Goal: Task Accomplishment & Management: Use online tool/utility

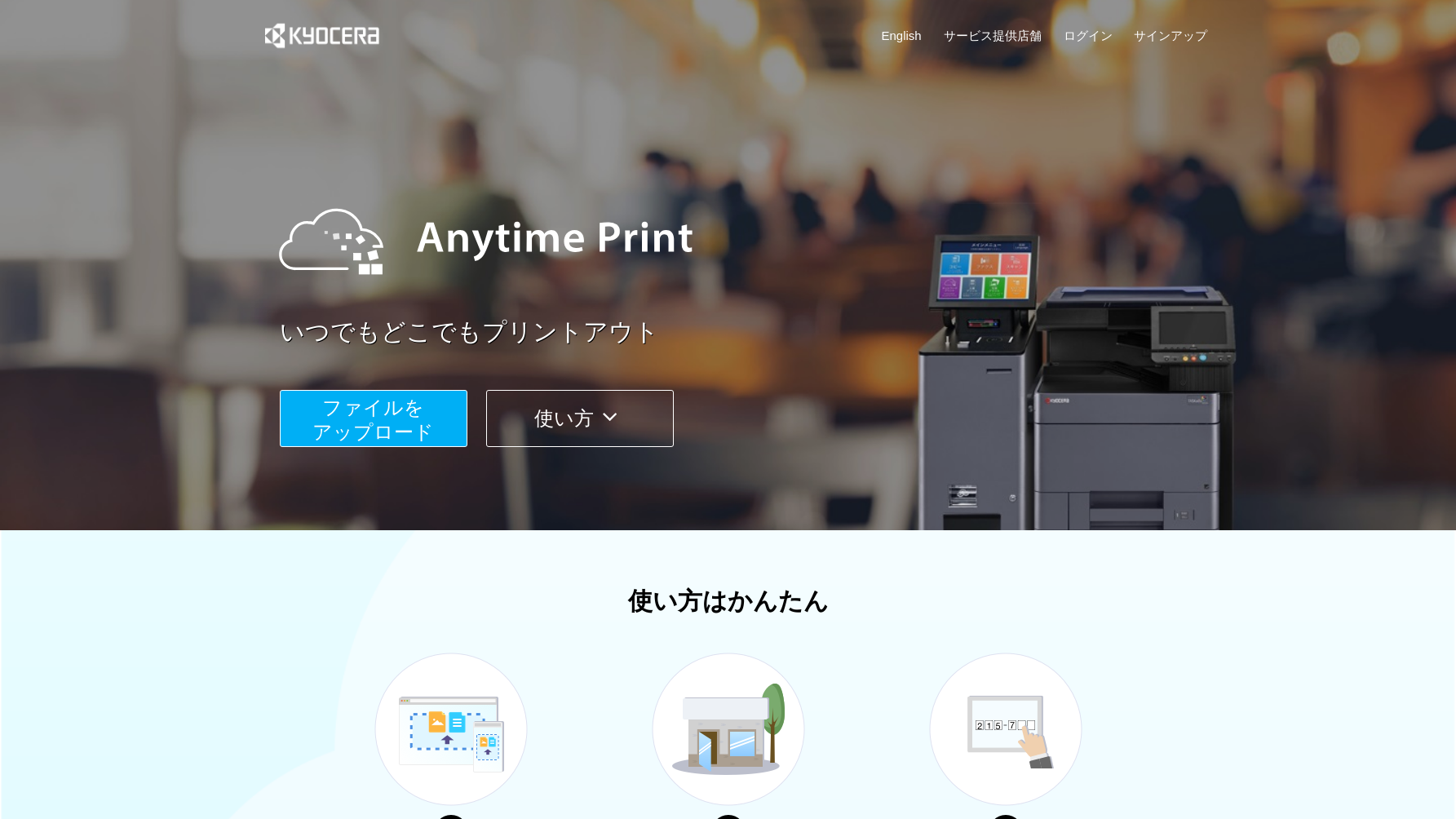
click at [423, 416] on button "ファイルを ​​アップロード" at bounding box center [374, 418] width 188 height 57
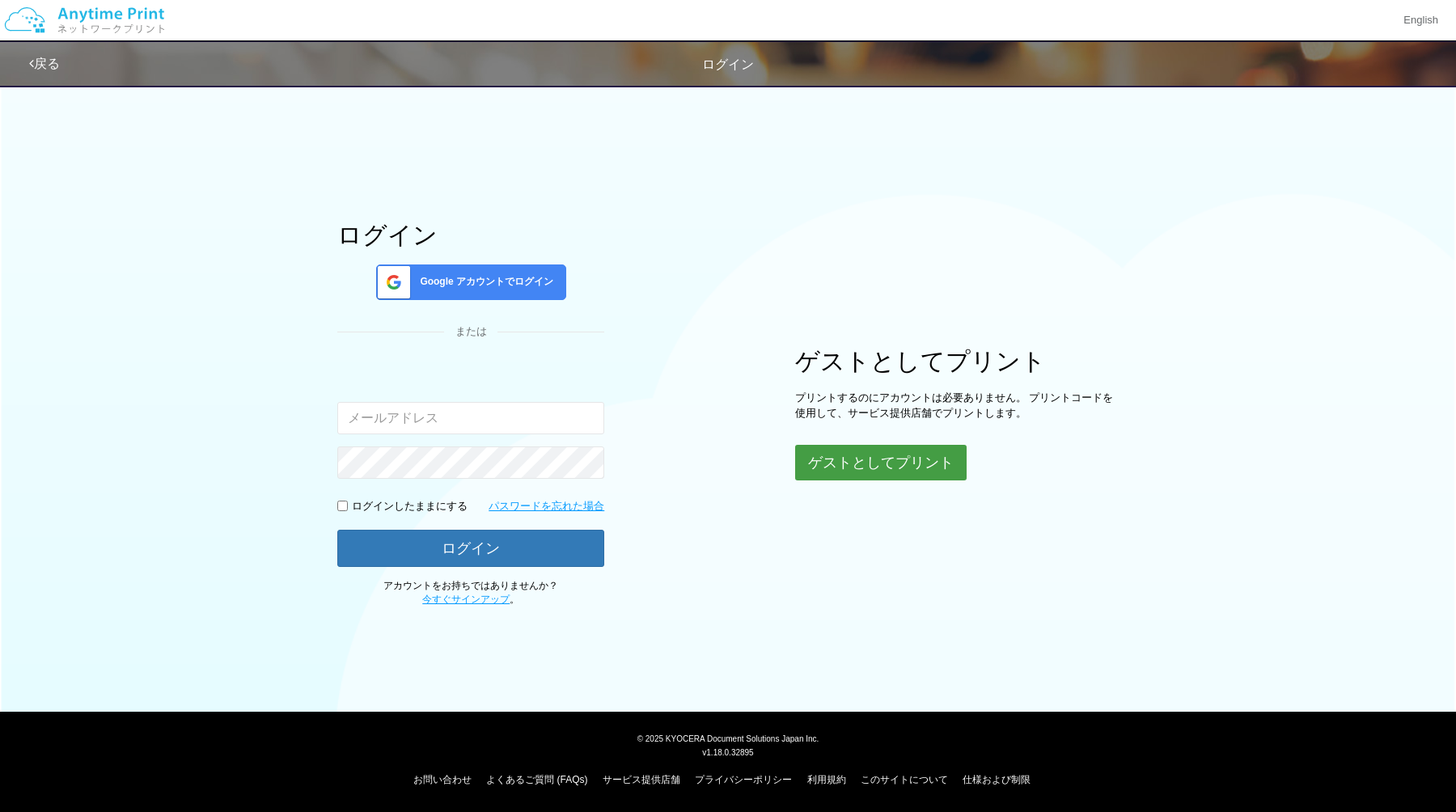
click at [863, 457] on button "ゲストとしてプリント" at bounding box center [881, 462] width 171 height 35
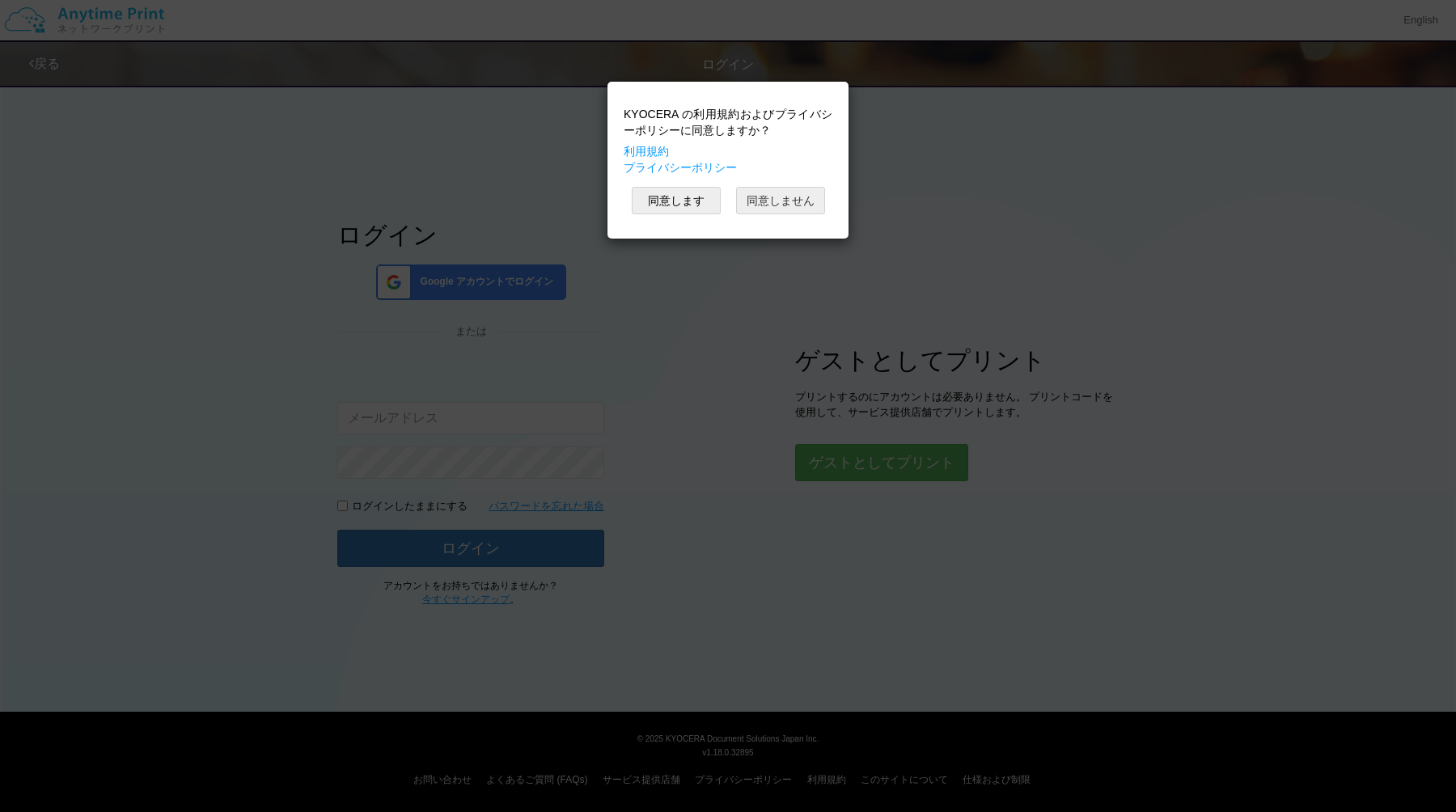
drag, startPoint x: 761, startPoint y: 194, endPoint x: 686, endPoint y: 273, distance: 108.9
click at [686, 273] on div "KYOCERA の利用規約およびプライバシーポリシーに同意しますか？ 利用規約 プライバシーポリシー 同意します 同意しません" at bounding box center [728, 406] width 1456 height 812
click at [693, 212] on button "同意します" at bounding box center [676, 201] width 89 height 28
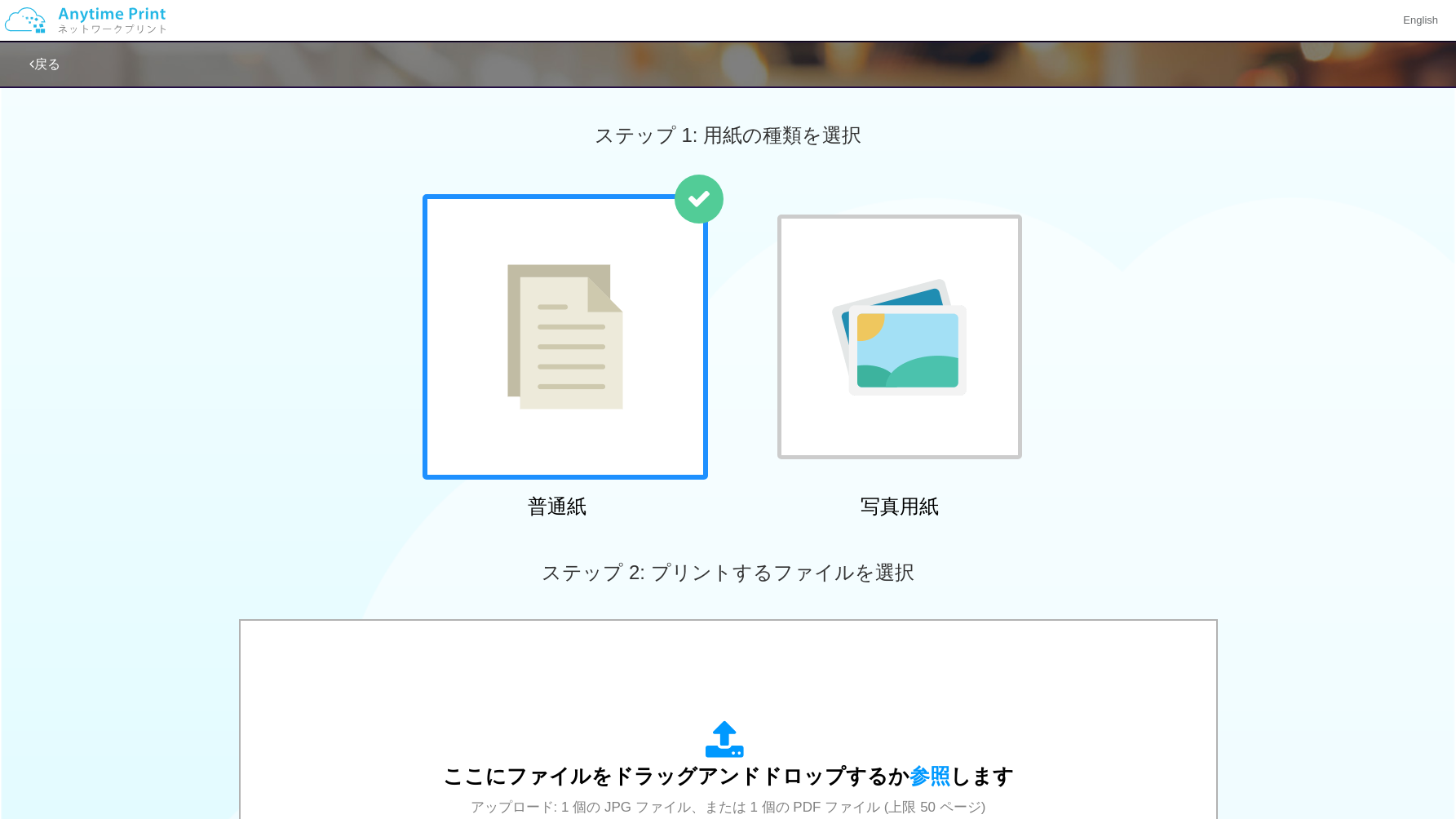
click at [642, 369] on div at bounding box center [565, 336] width 285 height 286
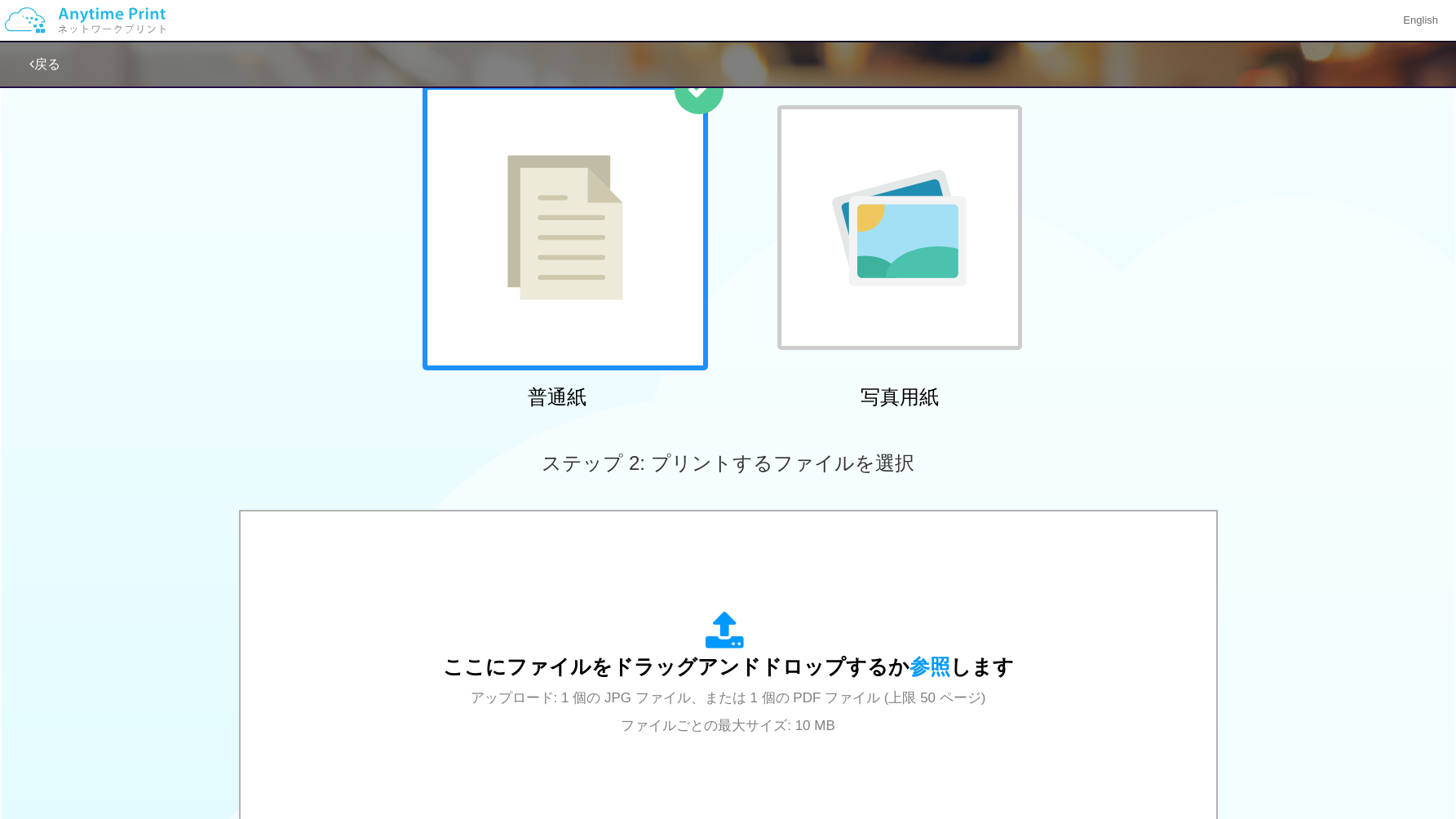
scroll to position [162, 0]
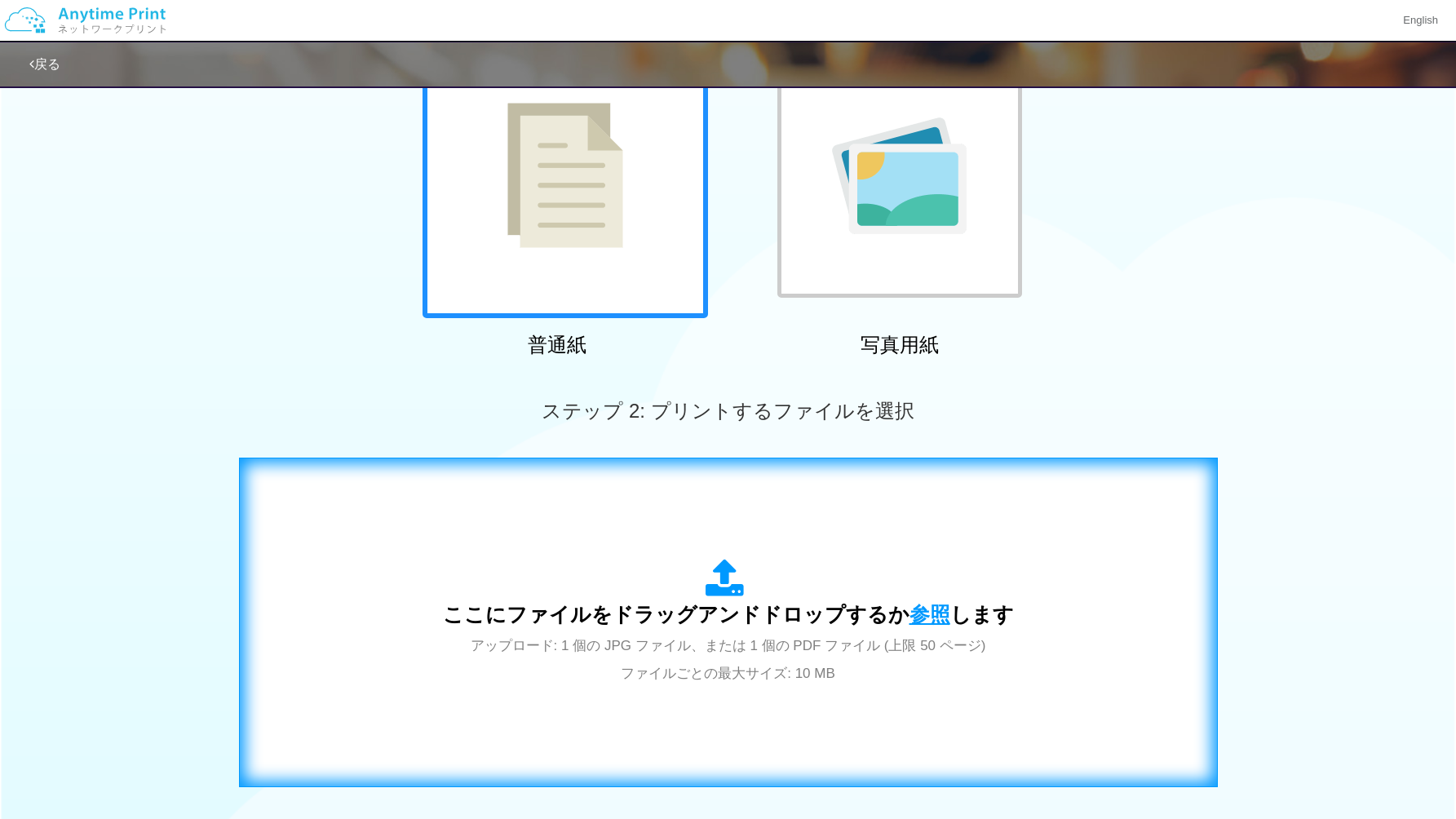
click at [921, 616] on span "参照" at bounding box center [930, 615] width 41 height 23
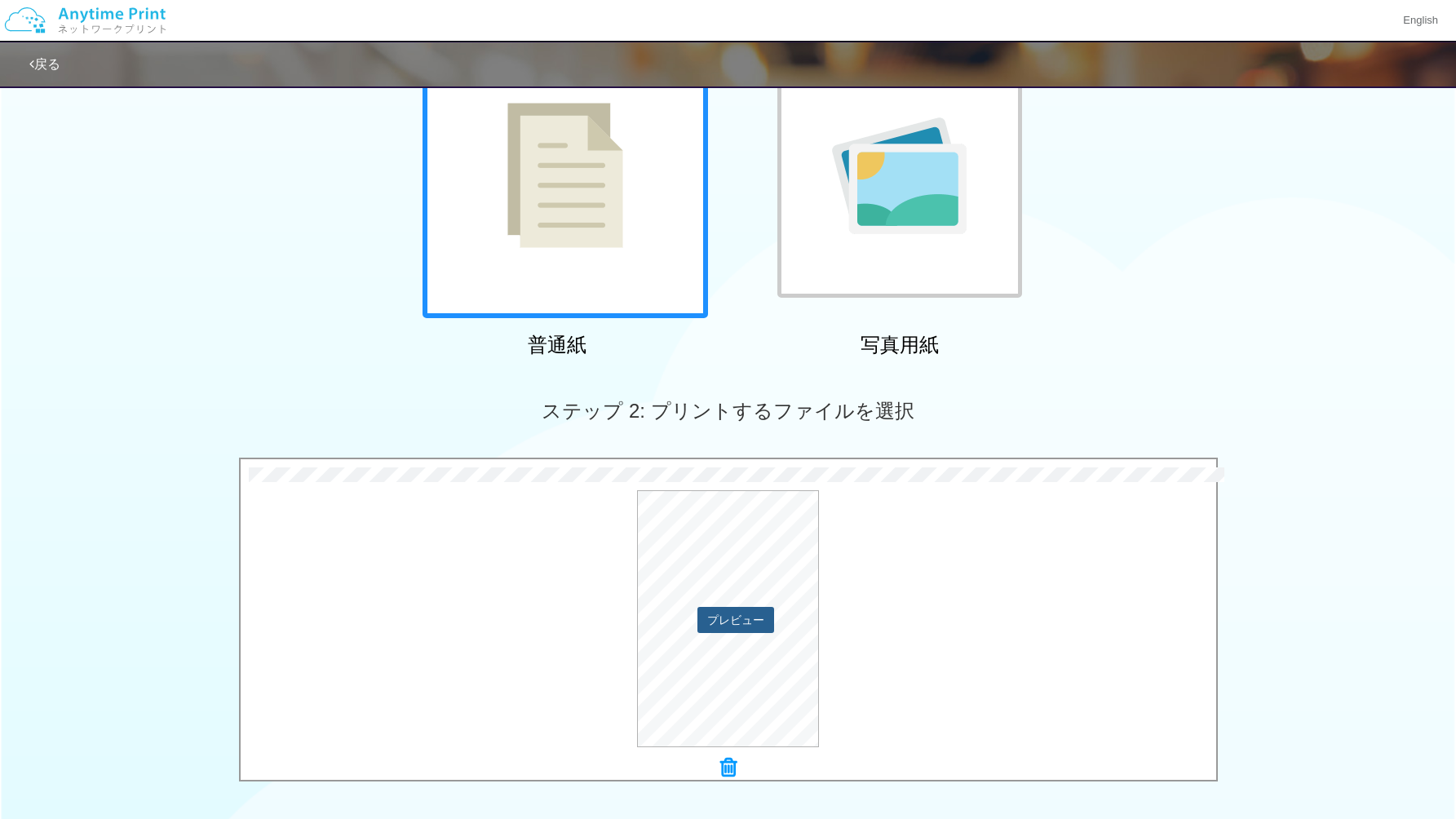
click at [752, 616] on button "プレビュー" at bounding box center [736, 620] width 77 height 26
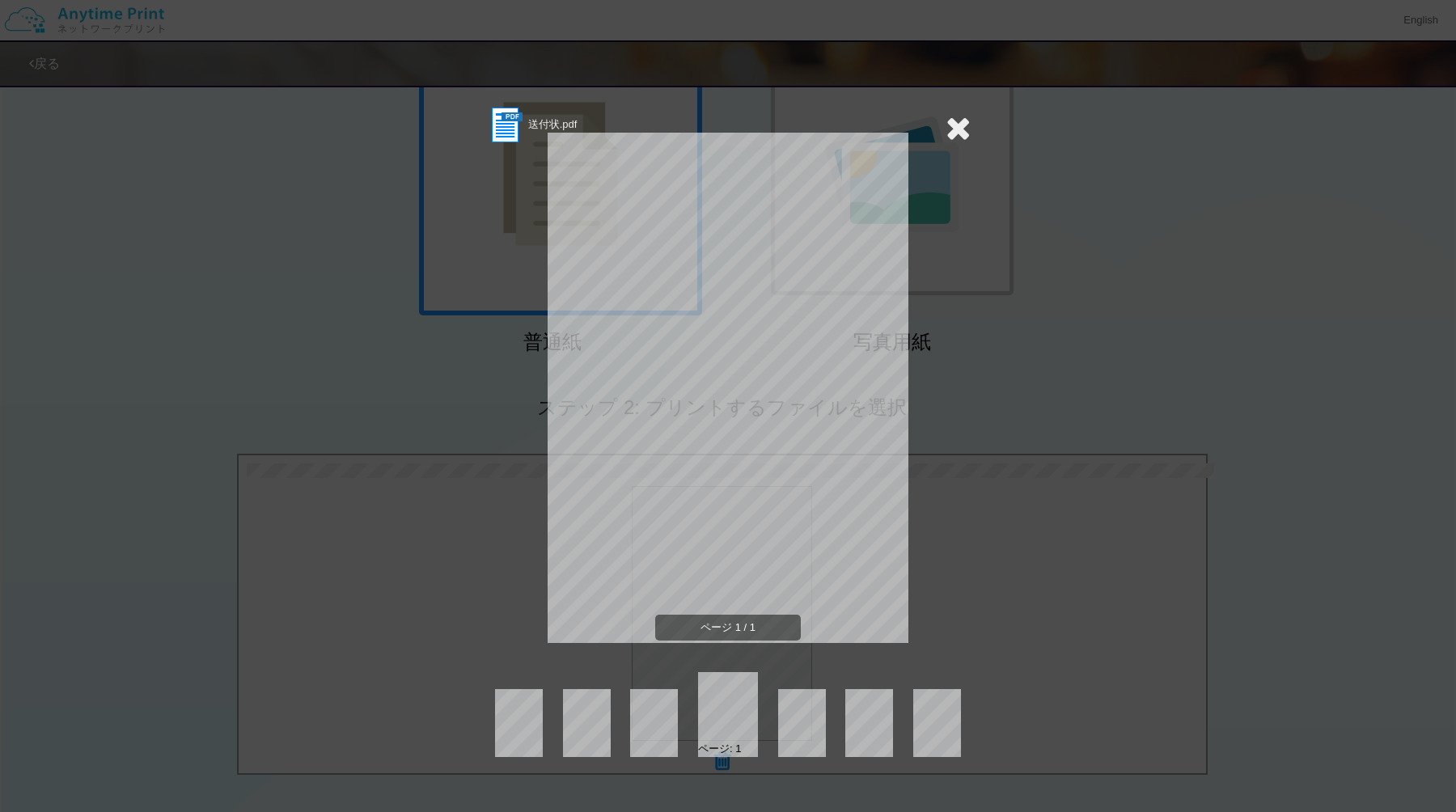
click at [951, 126] on icon at bounding box center [957, 127] width 25 height 32
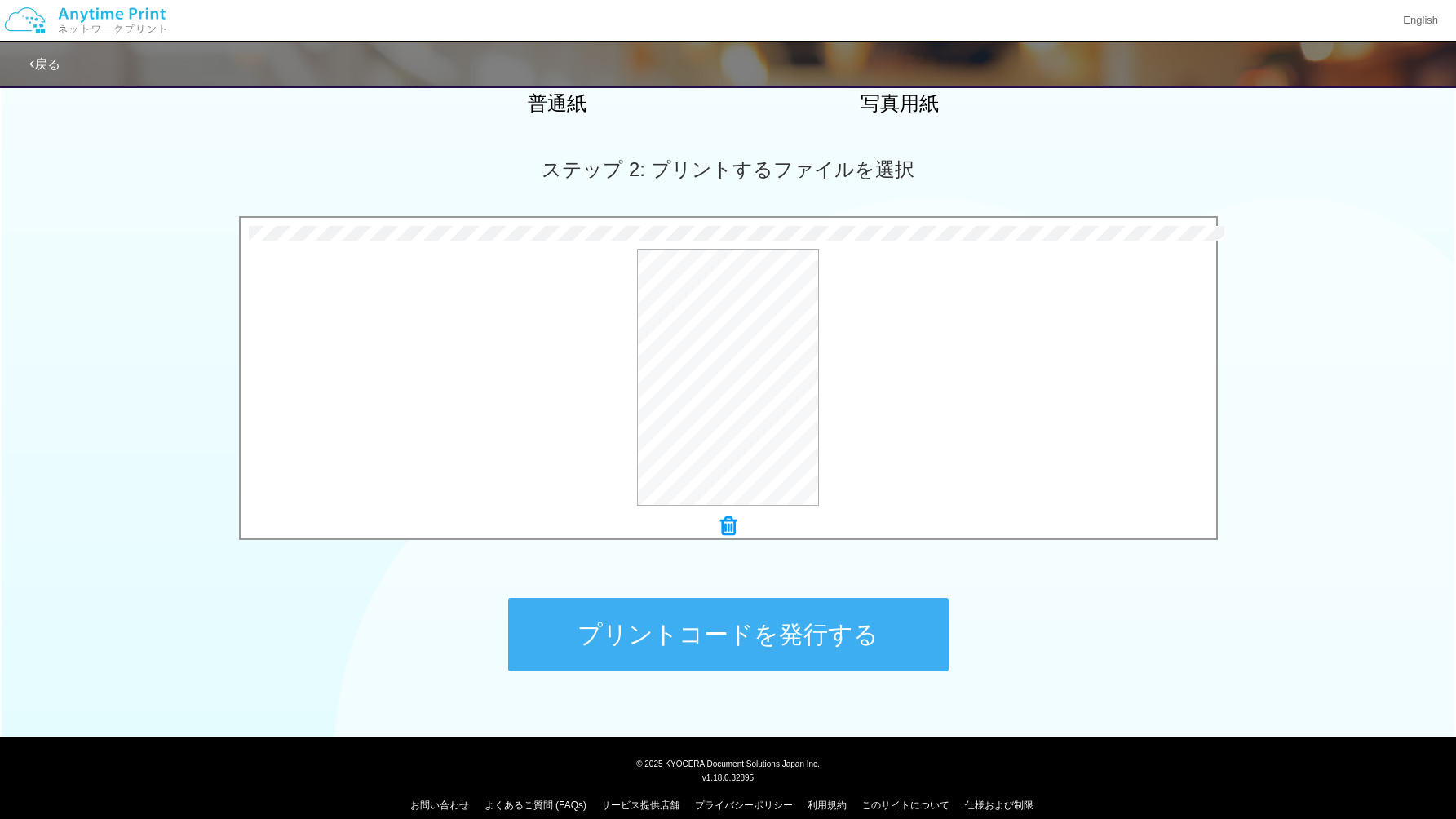
scroll to position [422, 0]
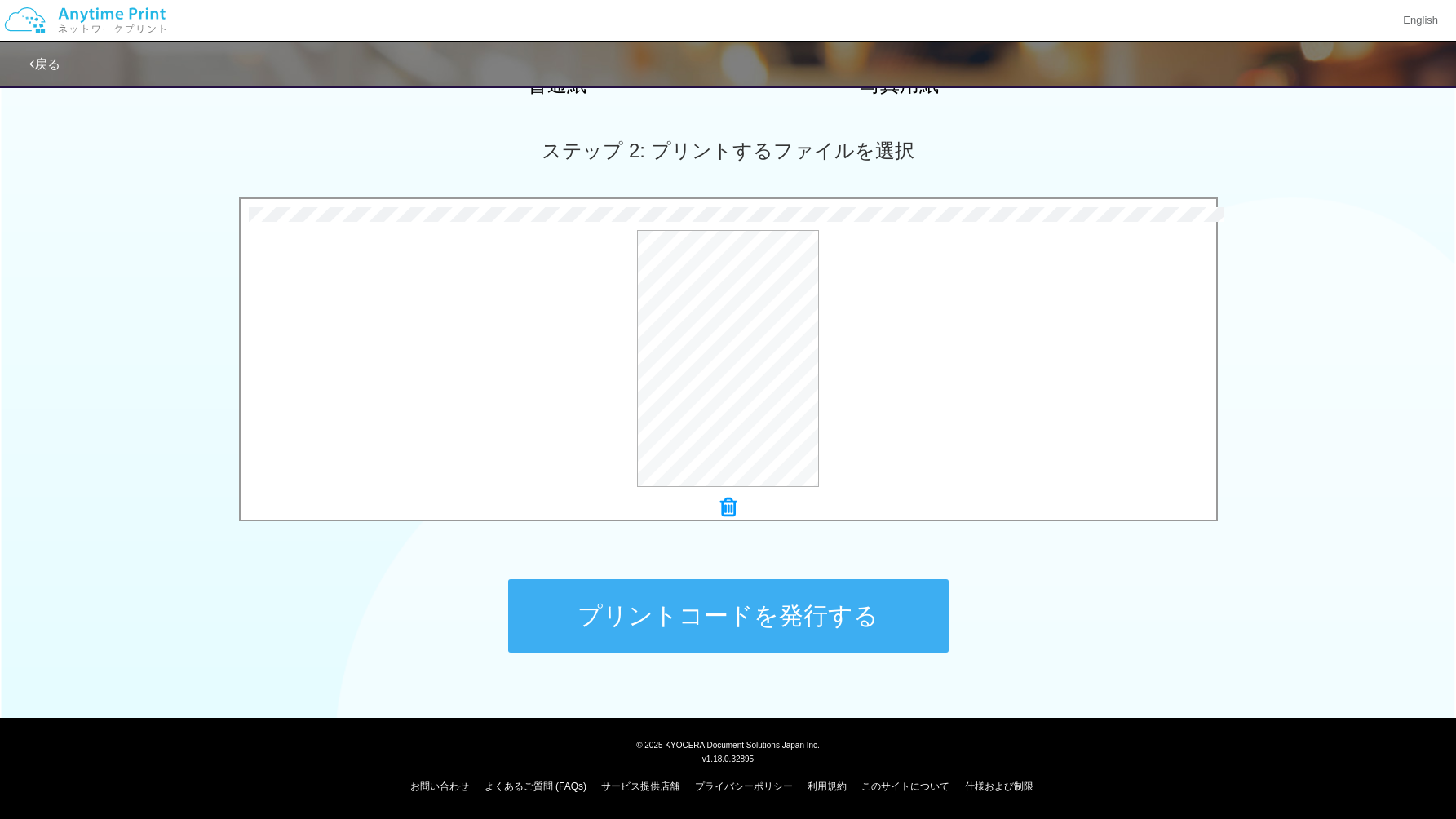
click at [790, 614] on button "プリントコードを発行する" at bounding box center [728, 616] width 441 height 73
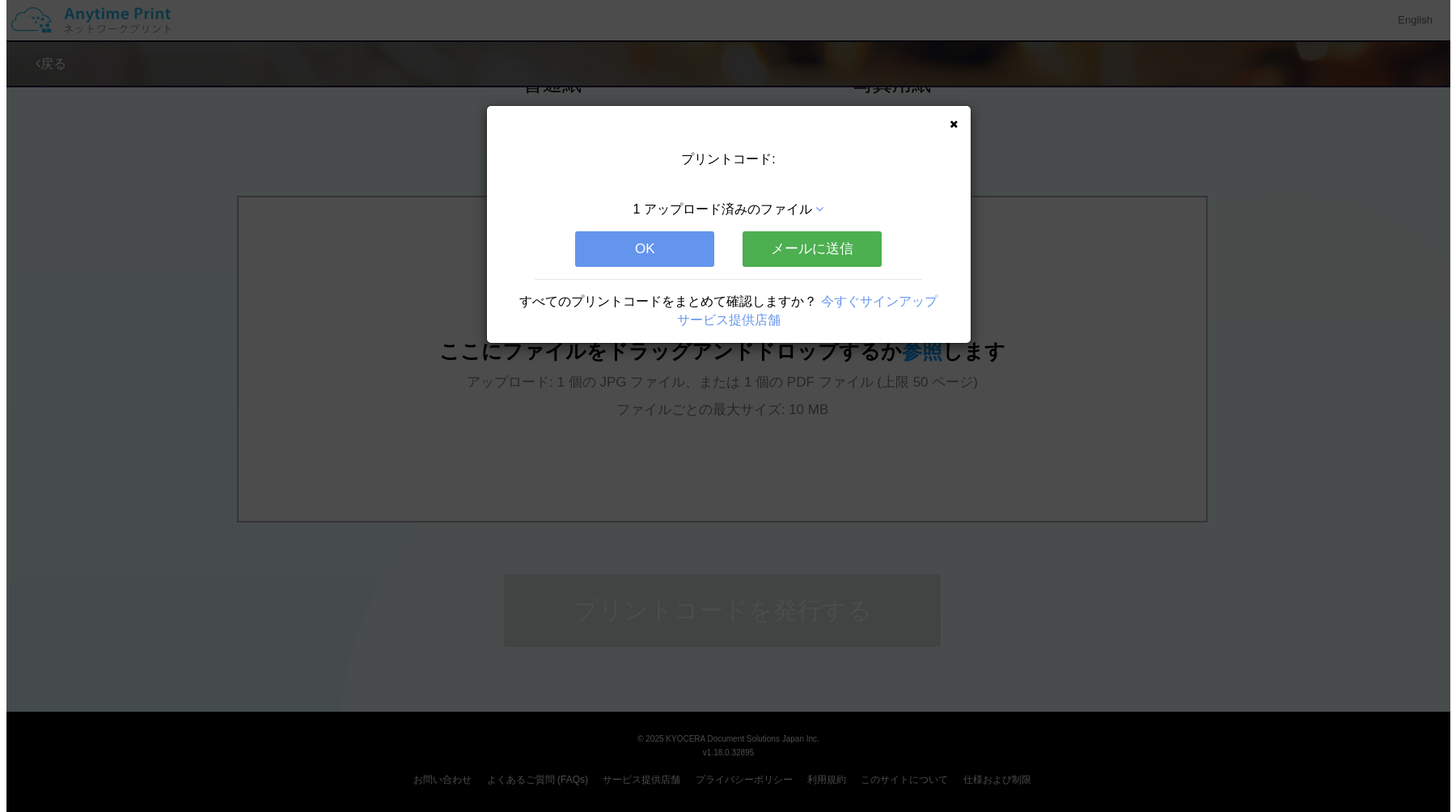
scroll to position [0, 0]
